Goal: Check status: Check status

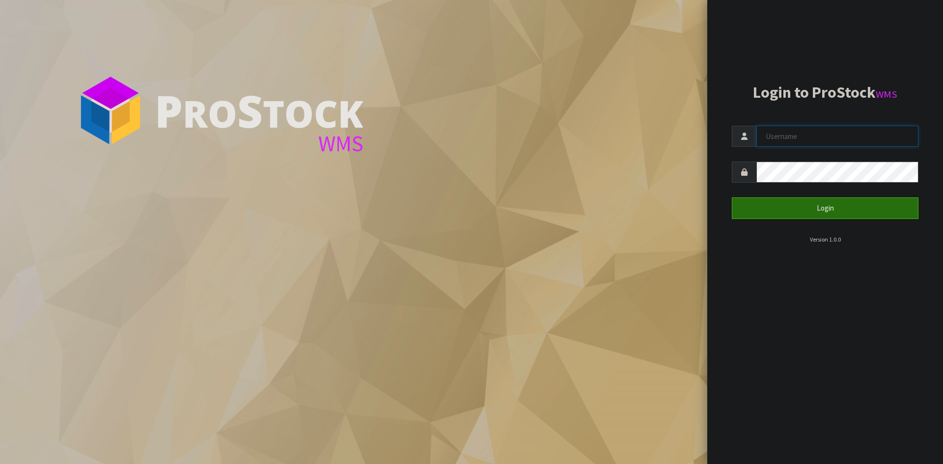
type input "Aquacooler"
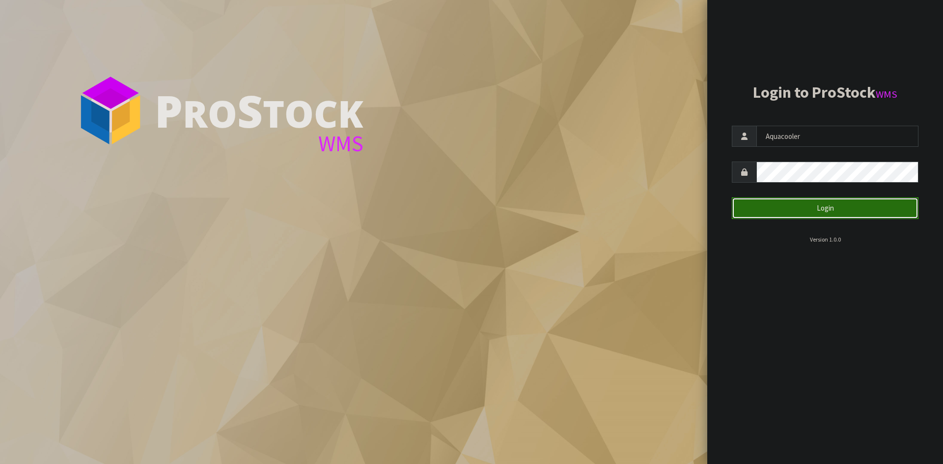
click at [780, 202] on button "Login" at bounding box center [825, 208] width 187 height 21
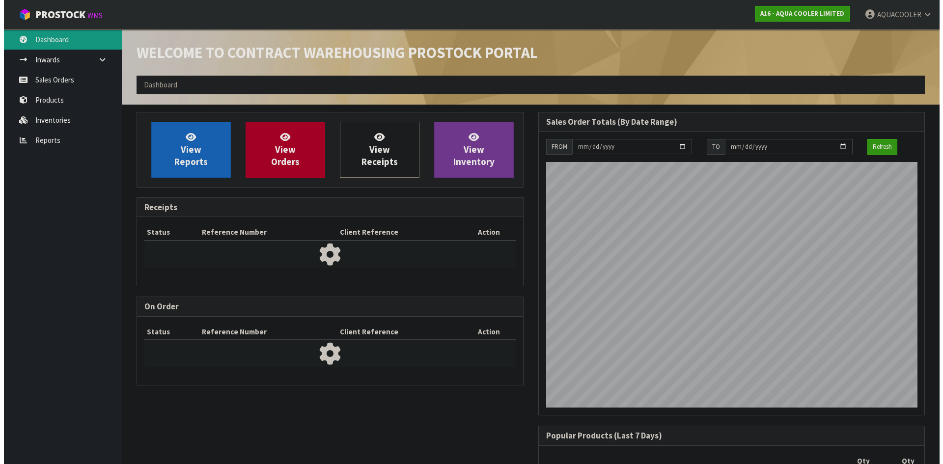
scroll to position [582, 401]
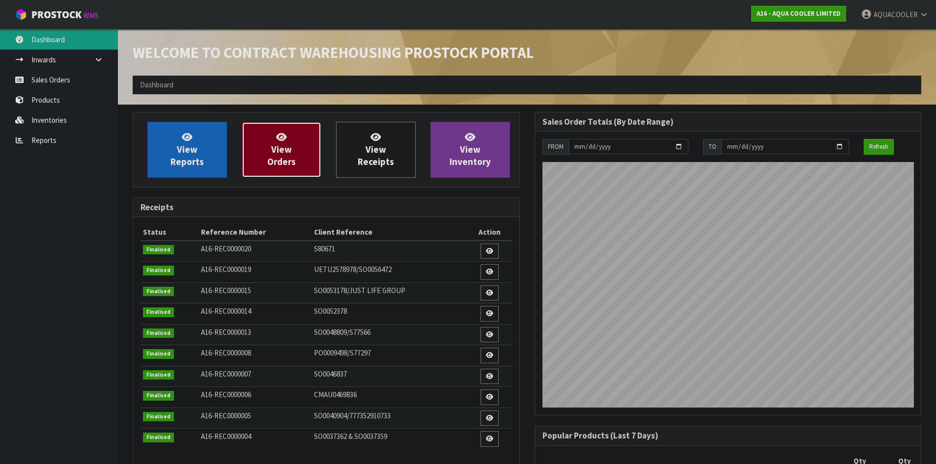
click at [287, 164] on span "View Orders" at bounding box center [281, 149] width 29 height 37
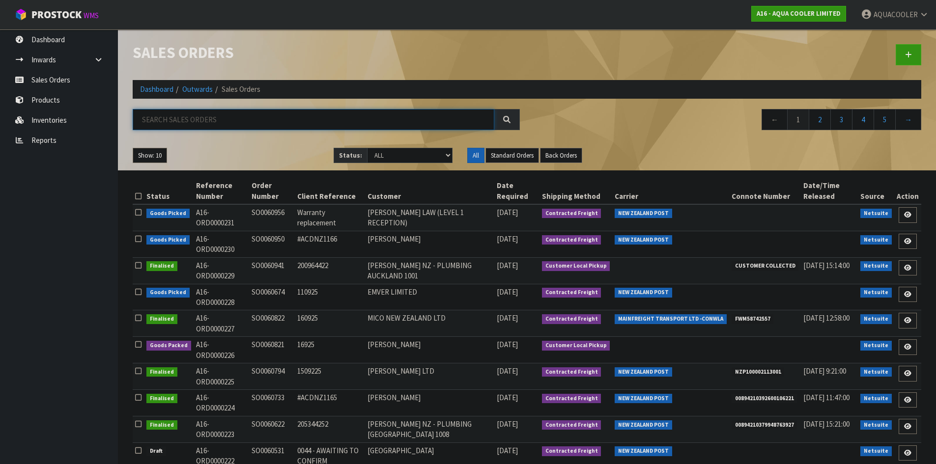
click at [252, 119] on input "text" at bounding box center [314, 119] width 362 height 21
paste input "SO0060794"
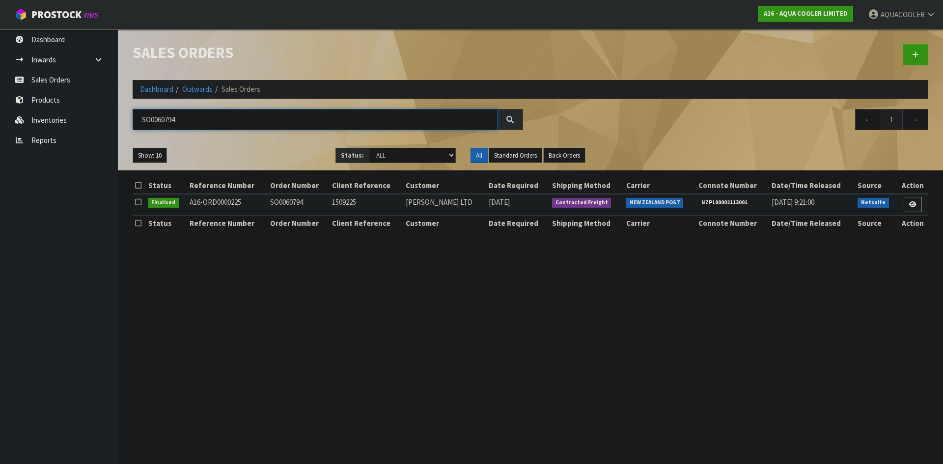
type input "SO0060794"
click at [638, 206] on span "NEW ZEALAND POST" at bounding box center [655, 203] width 57 height 10
click at [719, 206] on span "NZP100002113001" at bounding box center [725, 203] width 53 height 10
click at [727, 198] on li "NZP100002113001" at bounding box center [733, 202] width 68 height 10
click at [726, 200] on span "NZP100002113001" at bounding box center [725, 203] width 53 height 10
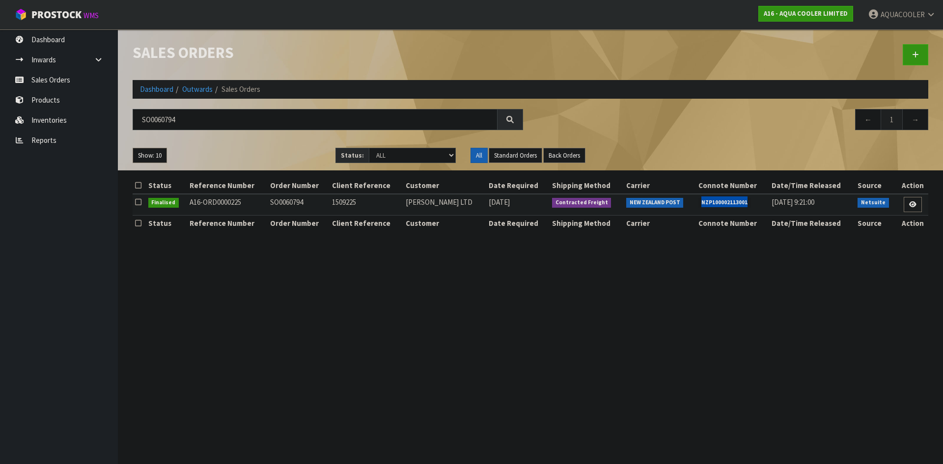
click at [726, 200] on span "NZP100002113001" at bounding box center [725, 203] width 53 height 10
copy span "NZP100002113001"
